Goal: Find specific page/section: Find specific page/section

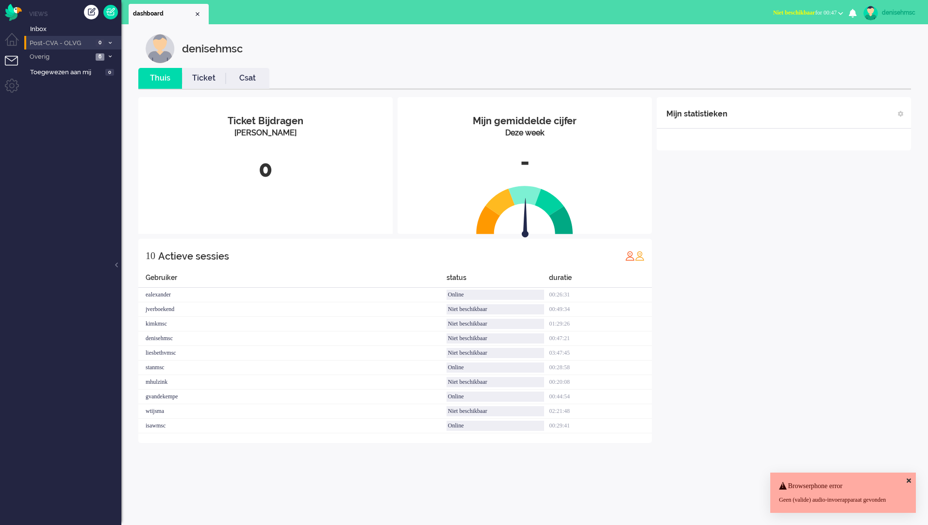
click at [99, 43] on span "0" at bounding box center [100, 42] width 9 height 7
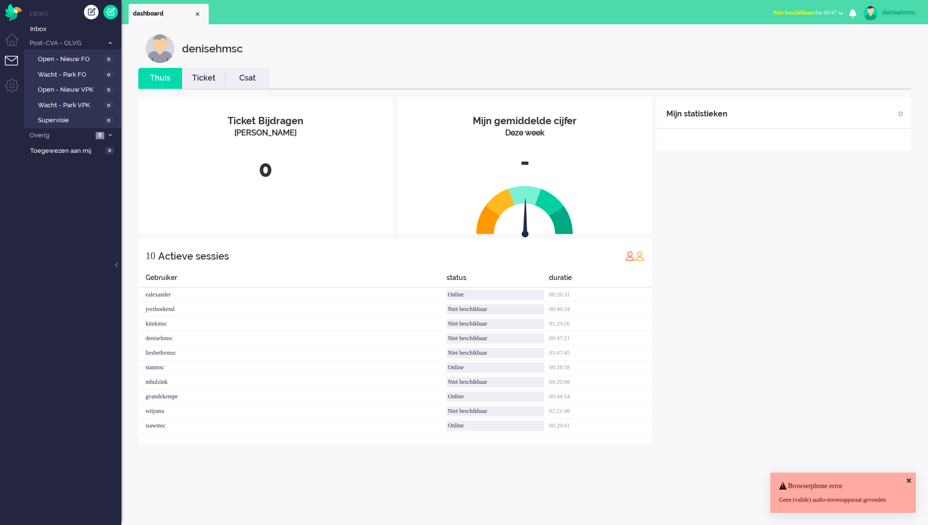
click at [36, 9] on ul "Views Inbox Post-CVA - OLVG 0 Open - Nieuw FO 0 Wacht - Park FO 0 Open - Nieuw …" at bounding box center [72, 262] width 97 height 525
click at [16, 8] on img "Omnidesk" at bounding box center [13, 12] width 17 height 17
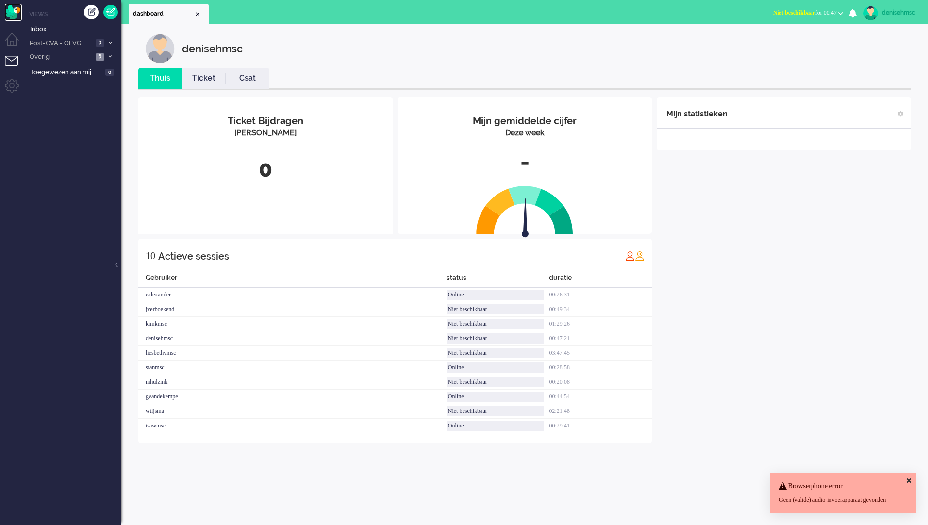
click at [12, 9] on img "Omnidesk" at bounding box center [13, 12] width 17 height 17
click at [83, 41] on span "Post-CVA - OLVG" at bounding box center [60, 43] width 65 height 9
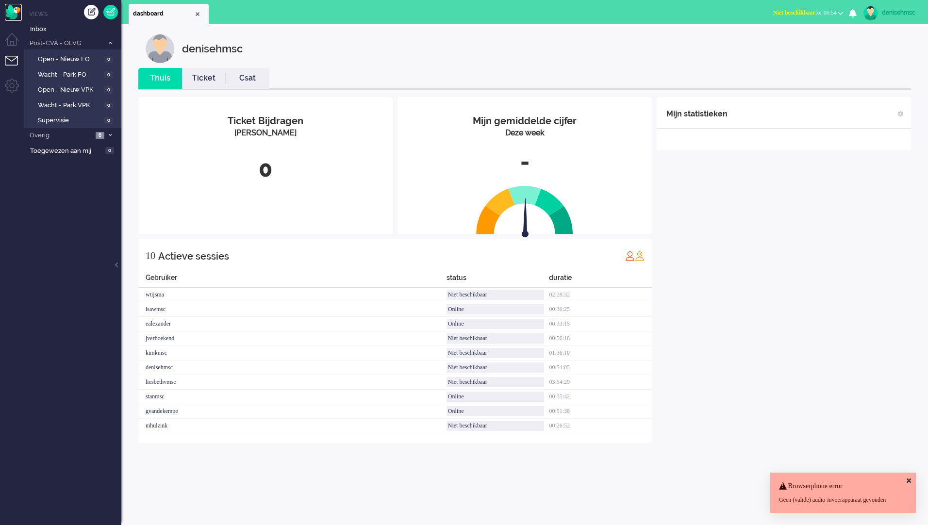
click at [15, 12] on img "Omnidesk" at bounding box center [13, 12] width 17 height 17
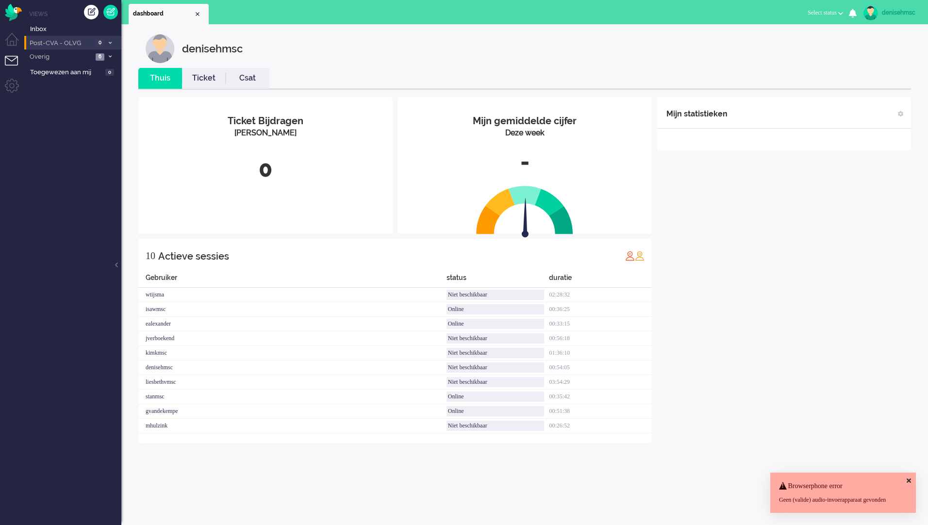
click at [88, 39] on span "Post-CVA - OLVG" at bounding box center [60, 43] width 65 height 9
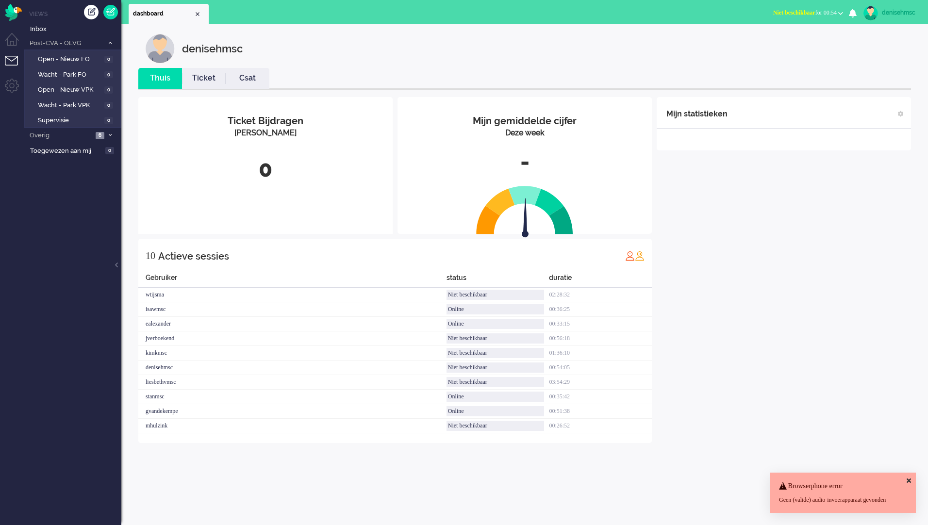
click at [755, 36] on div "denisehmsc" at bounding box center [532, 48] width 773 height 29
